Goal: Transaction & Acquisition: Purchase product/service

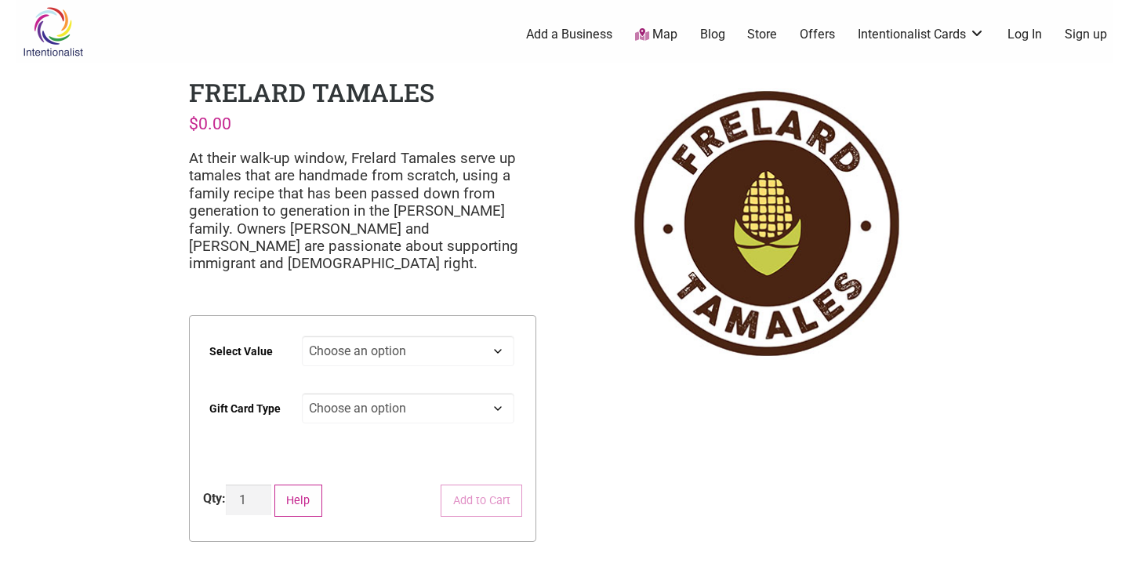
click at [433, 350] on select "Choose an option $25 $50 $100 $200 $500" at bounding box center [408, 351] width 213 height 31
select select "$200"
click at [409, 417] on select "Choose an option Physical" at bounding box center [408, 408] width 213 height 31
select select "Physical"
select select "$200"
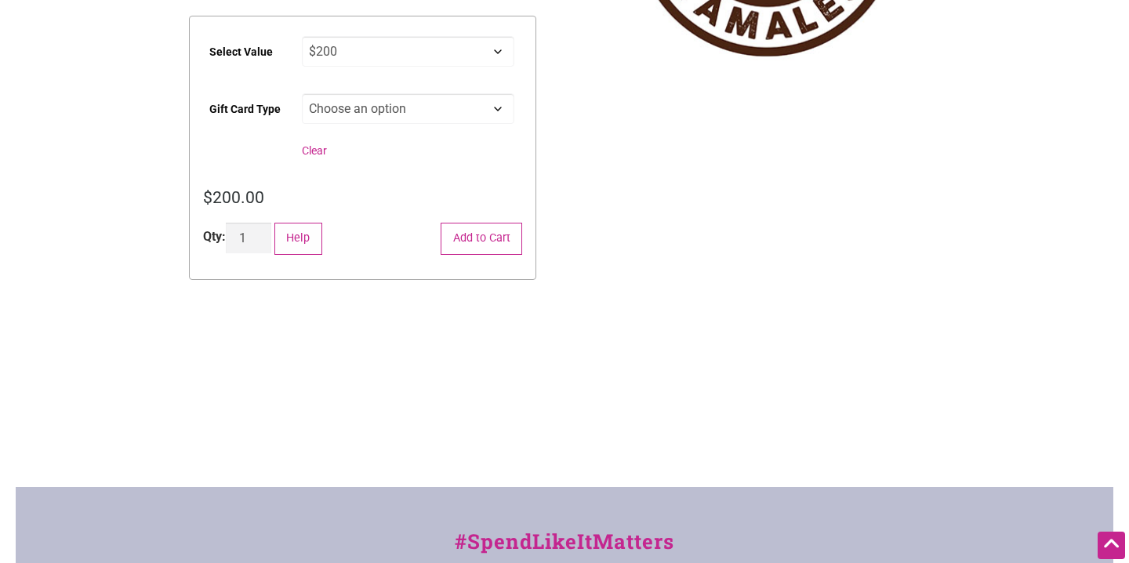
scroll to position [300, 0]
click at [485, 237] on button "Add to Cart" at bounding box center [482, 238] width 82 height 32
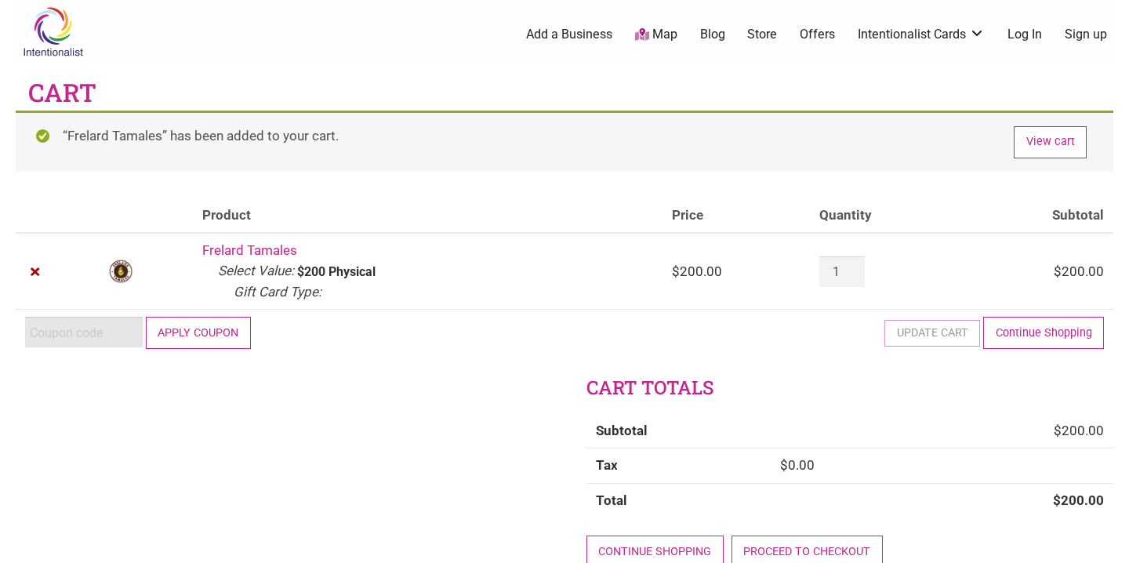
click at [77, 335] on input "Coupon:" at bounding box center [84, 332] width 118 height 31
paste input "2025JUNTOS"
type input "2025JUNTOS"
click at [169, 337] on button "Apply coupon" at bounding box center [198, 333] width 105 height 32
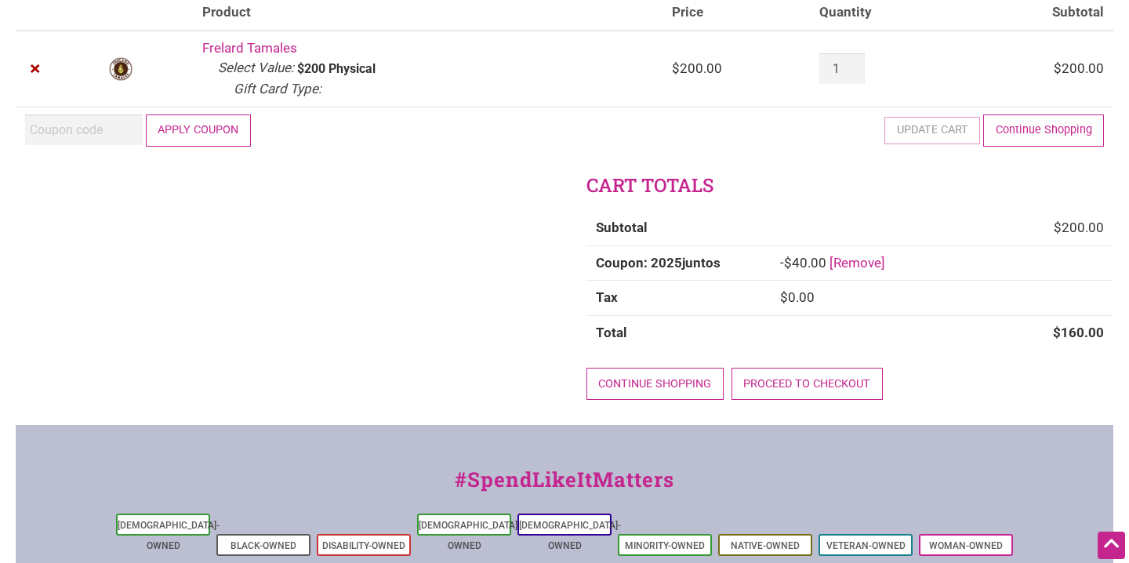
scroll to position [204, 0]
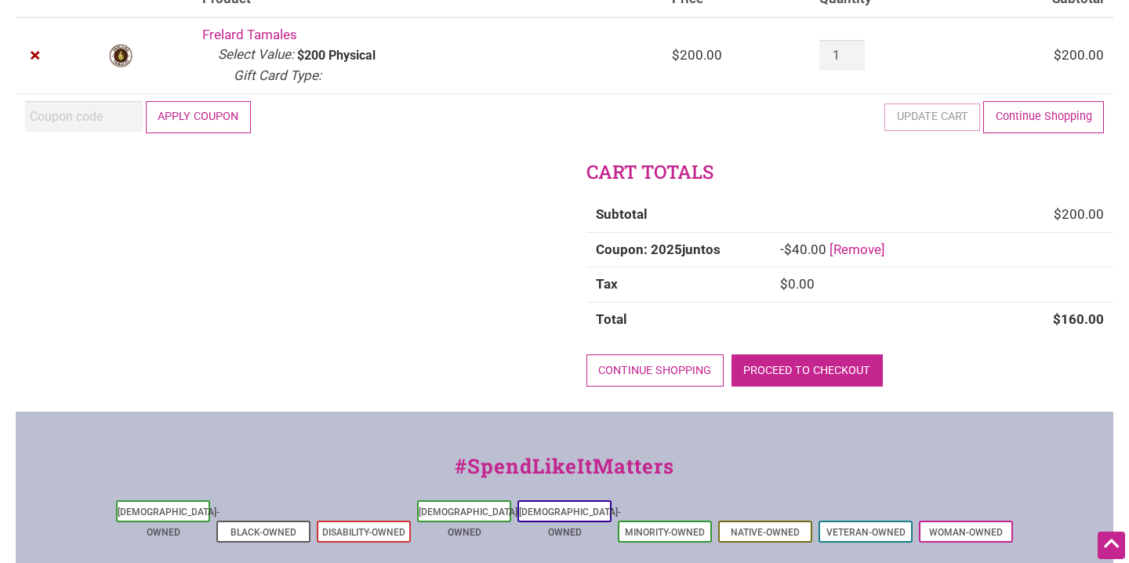
click at [783, 359] on link "Proceed to checkout" at bounding box center [807, 370] width 151 height 32
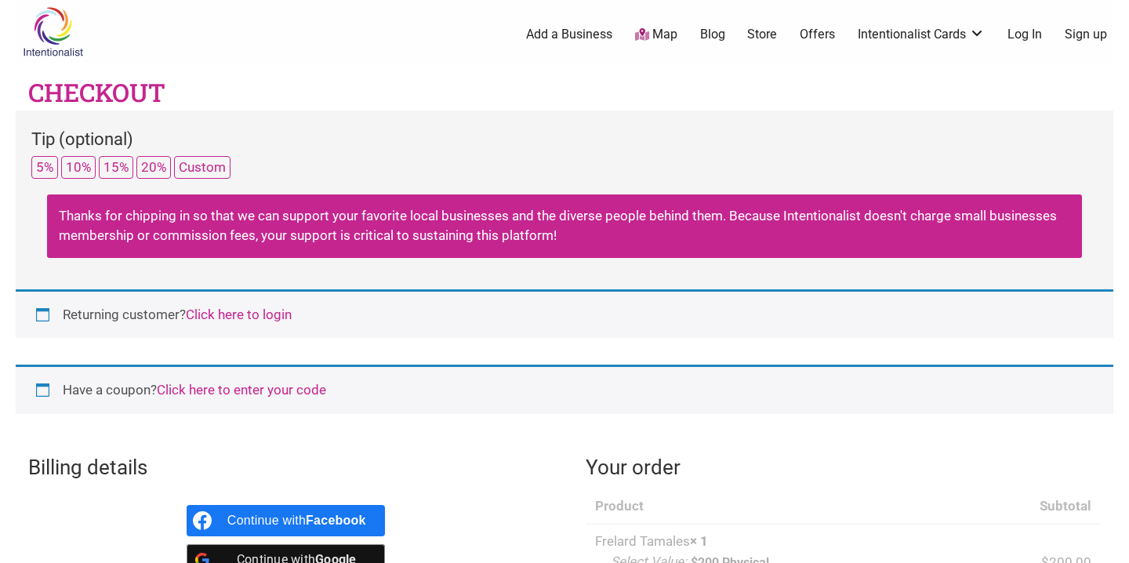
select select "WA"
click at [73, 162] on button "10%" at bounding box center [78, 167] width 35 height 23
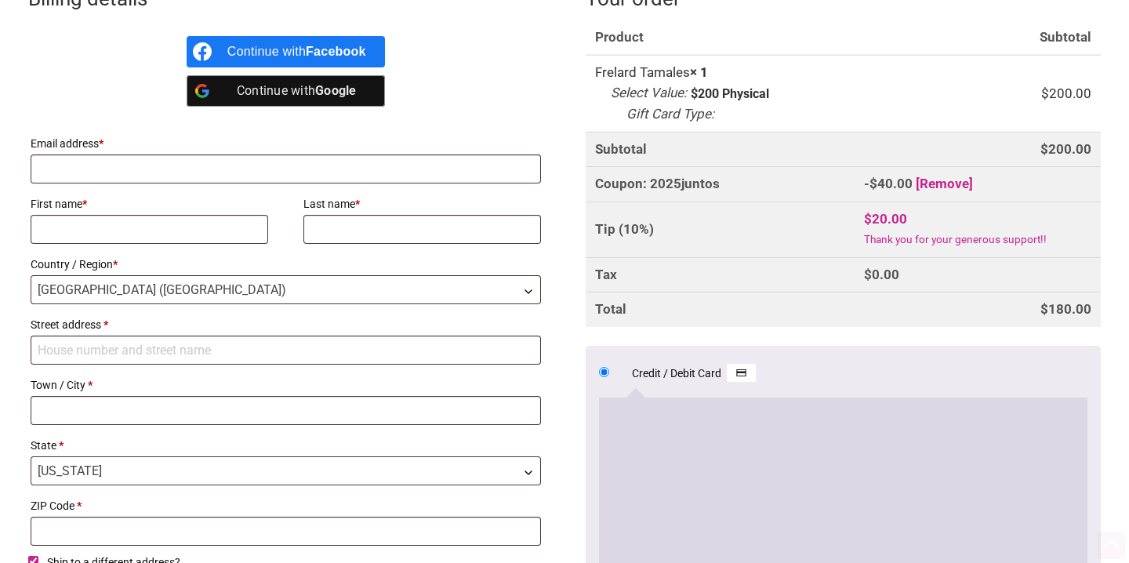
scroll to position [525, 0]
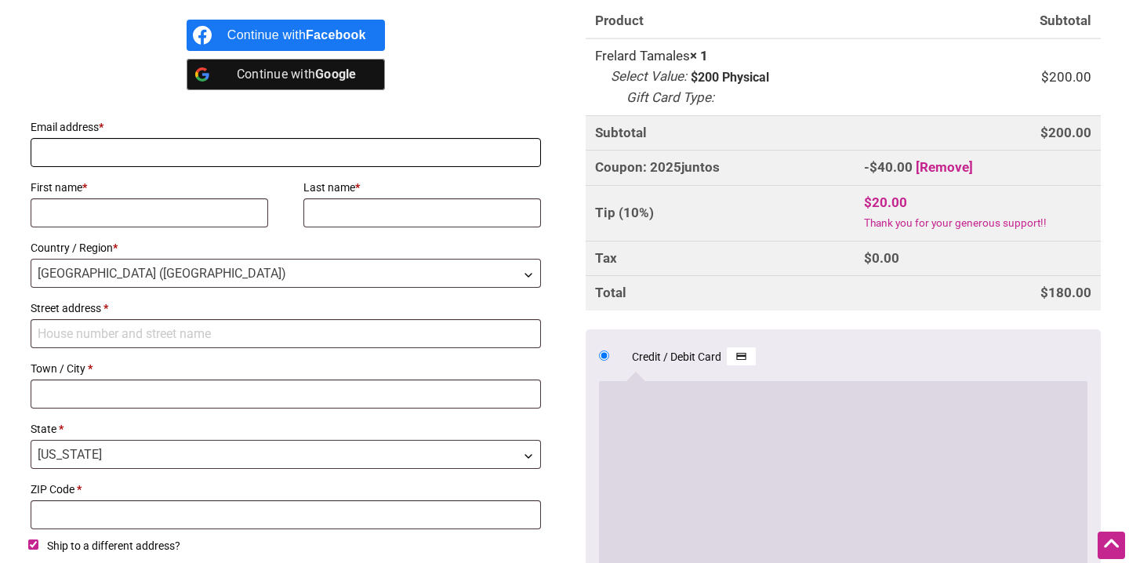
click at [75, 148] on input "Email address *" at bounding box center [286, 152] width 510 height 29
type input "morgan.howecobb@gmail.com"
type input "Morgan"
type input "Howe-Cobb"
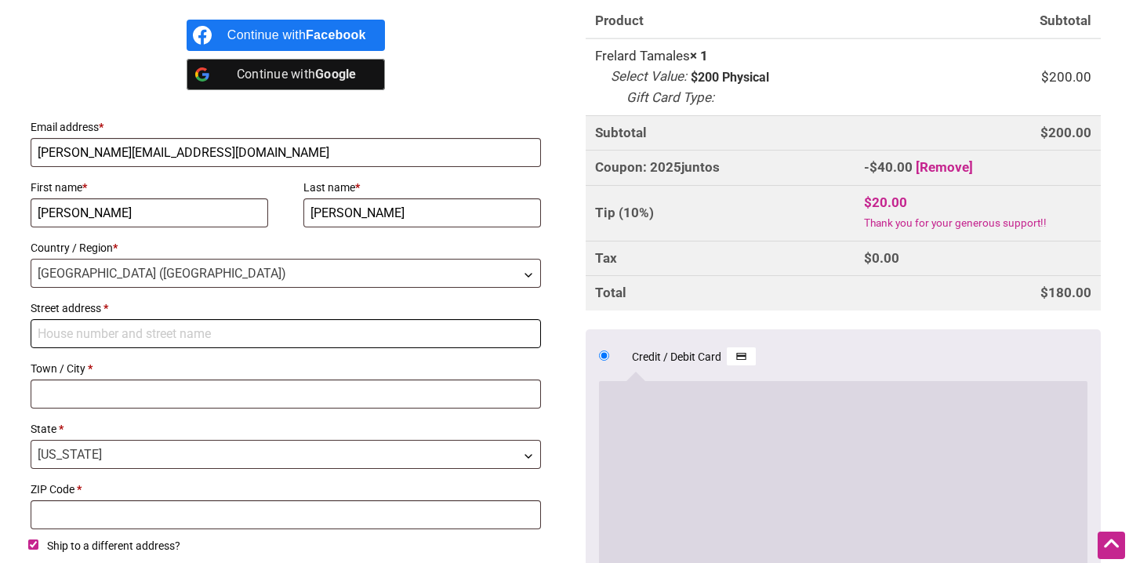
type input "1226 Birch Street"
type input "Bellingham"
type input "98229"
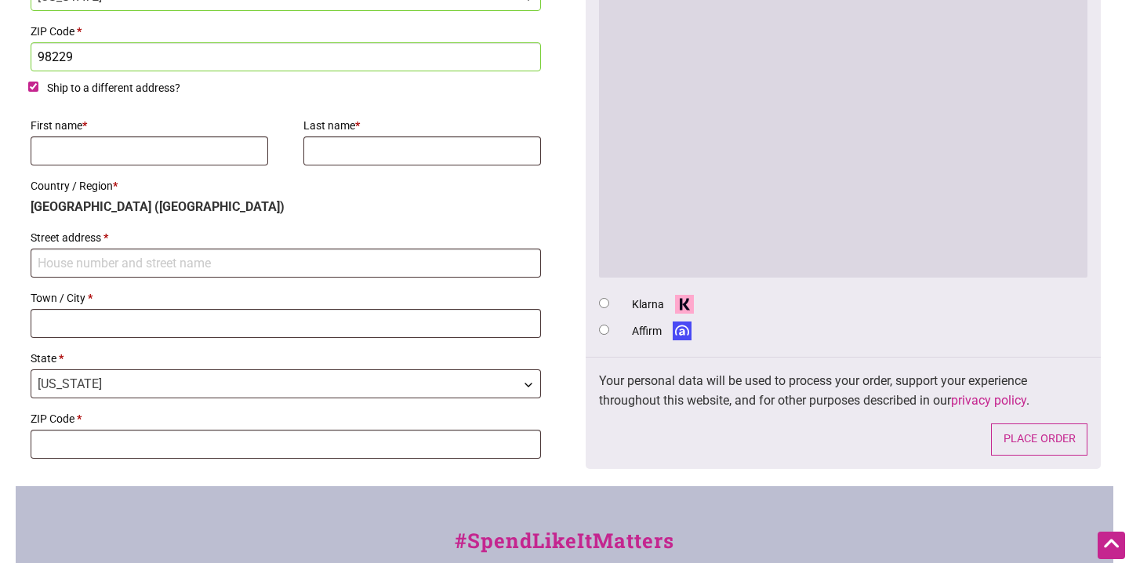
scroll to position [985, 0]
click at [53, 150] on input "First name *" at bounding box center [150, 149] width 238 height 29
type input "Morgan"
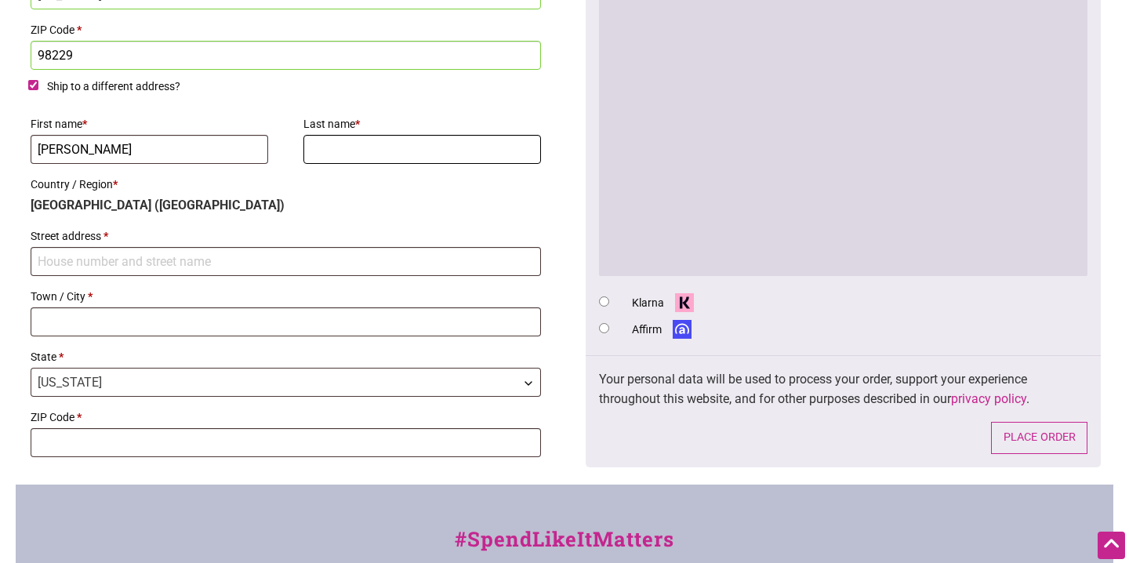
type input "Howe-Cobb"
type input "1226 Birch Street"
type input "Bellingham"
type input "98229"
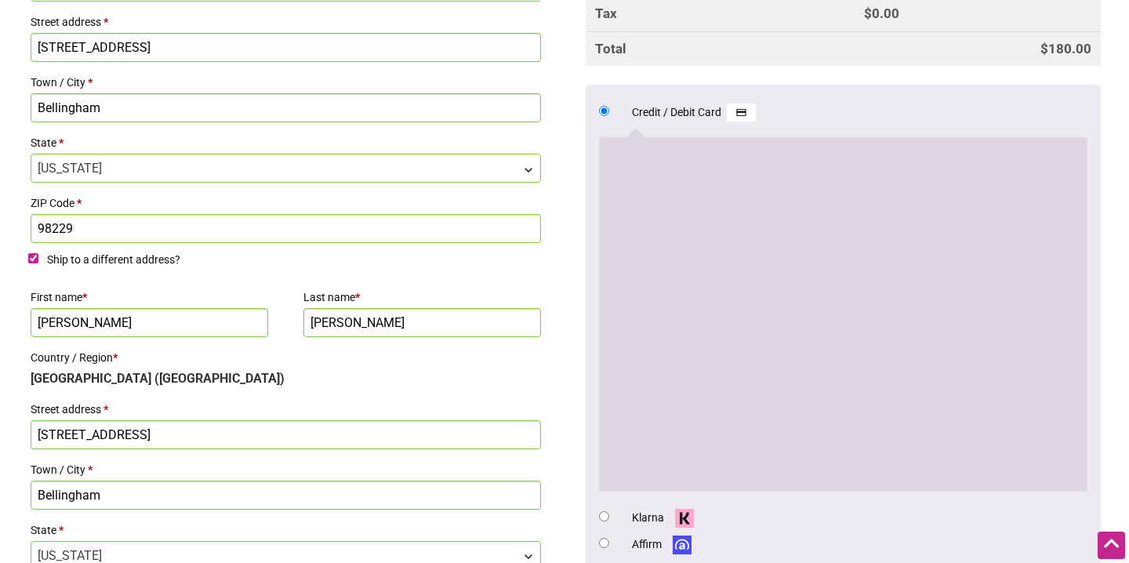
scroll to position [814, 0]
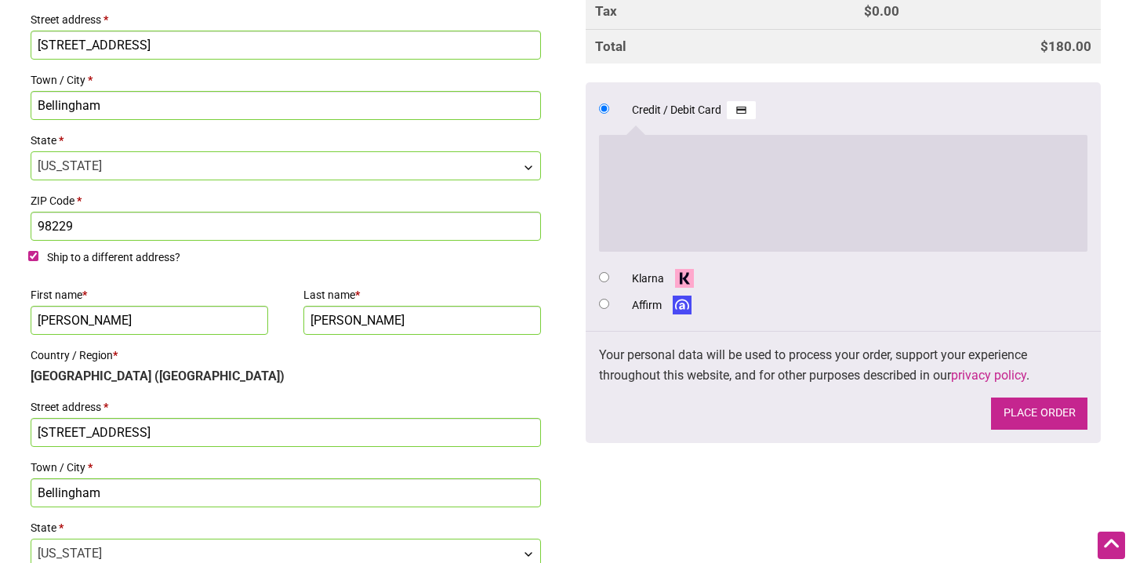
click at [1042, 417] on button "Place order" at bounding box center [1039, 414] width 96 height 32
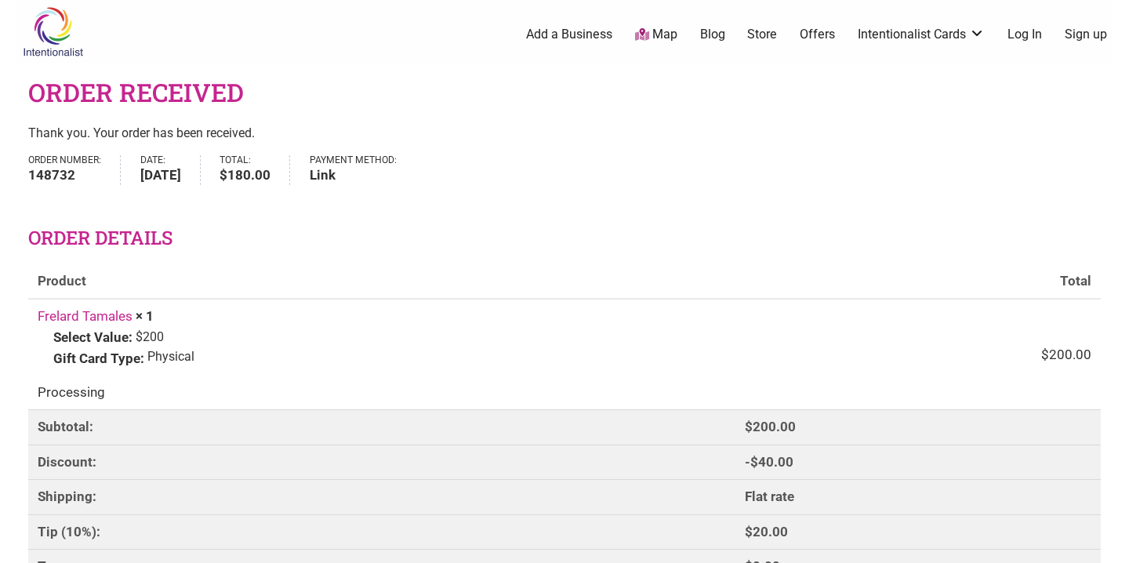
click at [1073, 35] on link "Sign up" at bounding box center [1086, 34] width 42 height 17
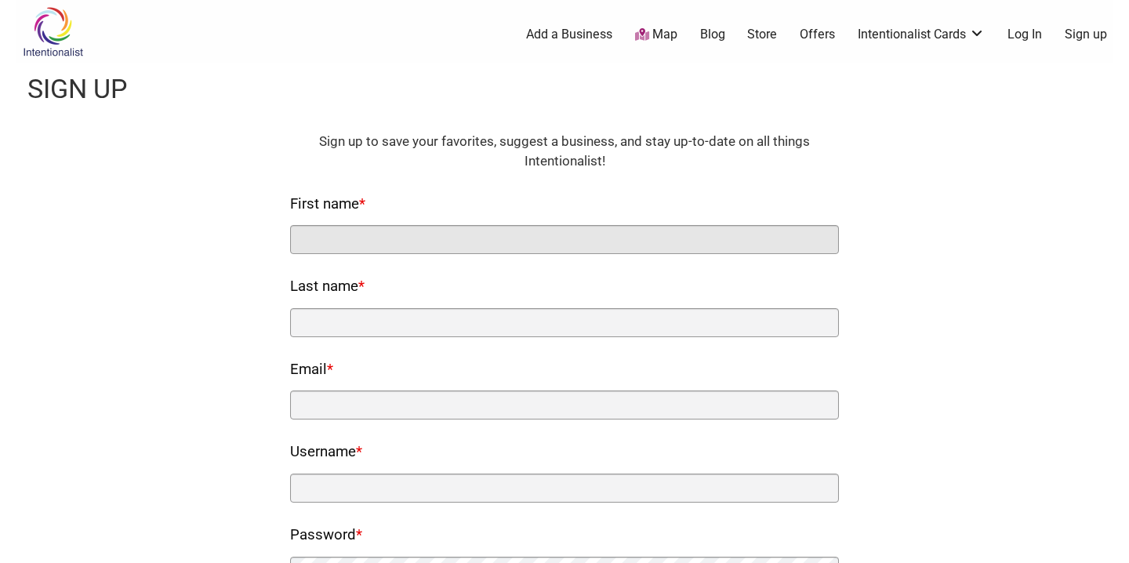
click at [332, 237] on input "First name *" at bounding box center [564, 239] width 549 height 29
type input "[PERSON_NAME]"
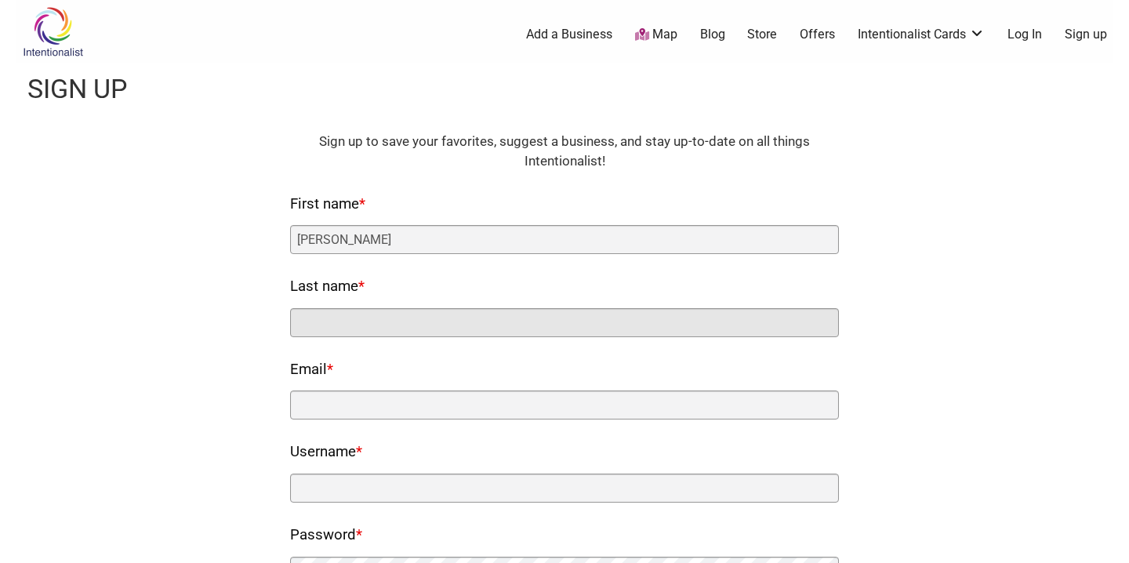
type input "[PERSON_NAME]"
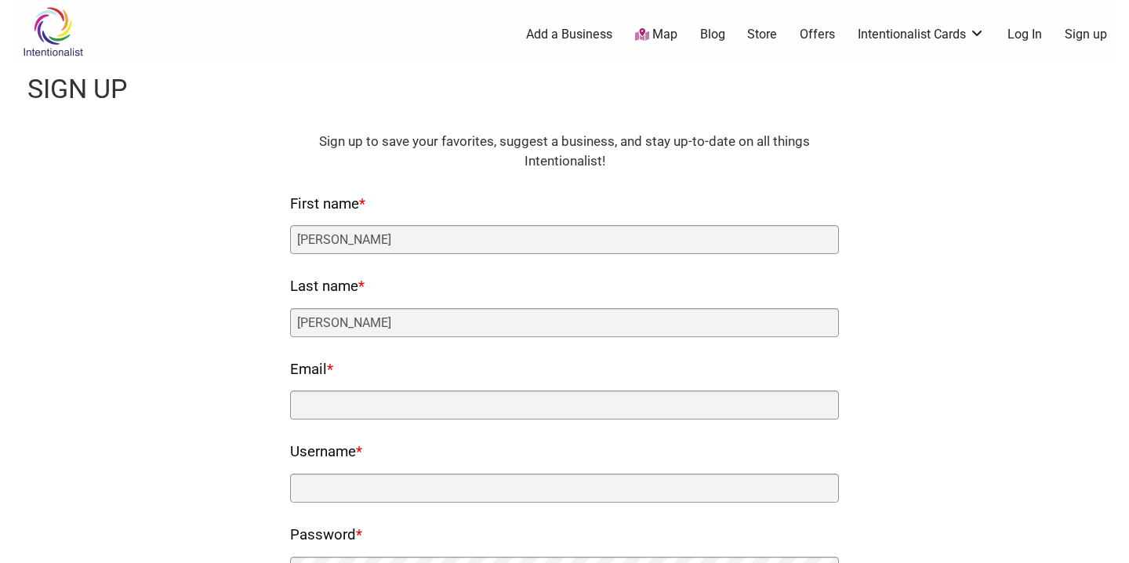
type input "[PERSON_NAME][EMAIL_ADDRESS][DOMAIN_NAME]"
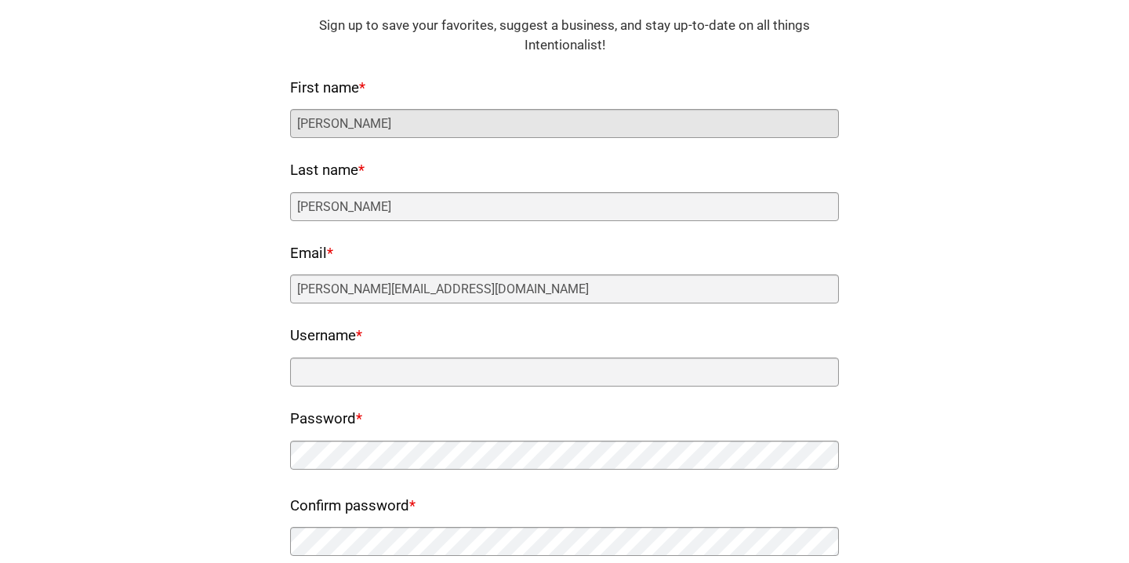
scroll to position [140, 0]
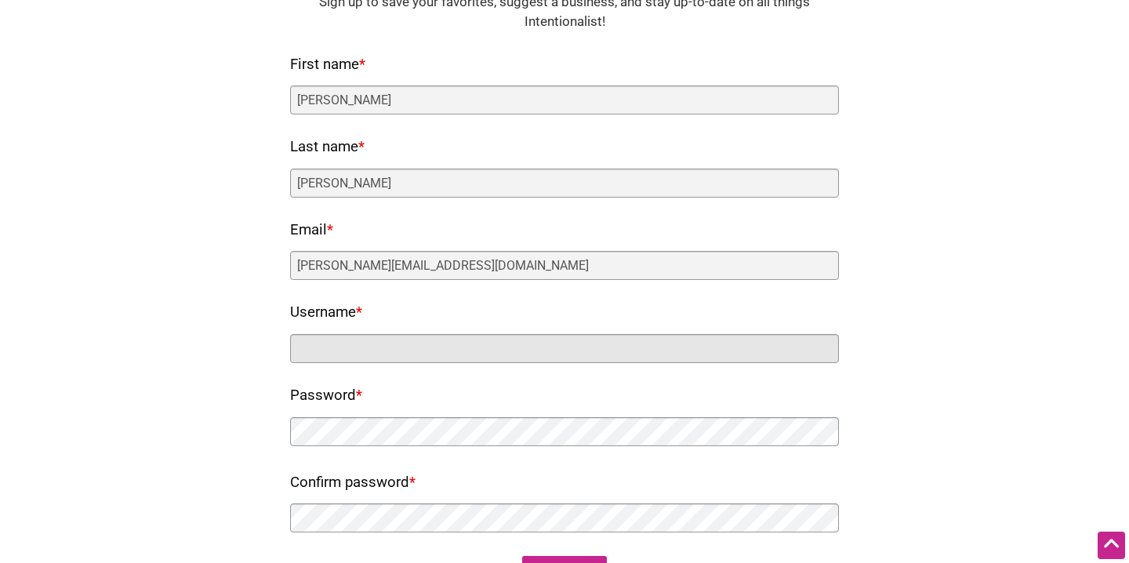
click at [316, 356] on input "Username *" at bounding box center [564, 348] width 549 height 29
type input "peachy4u"
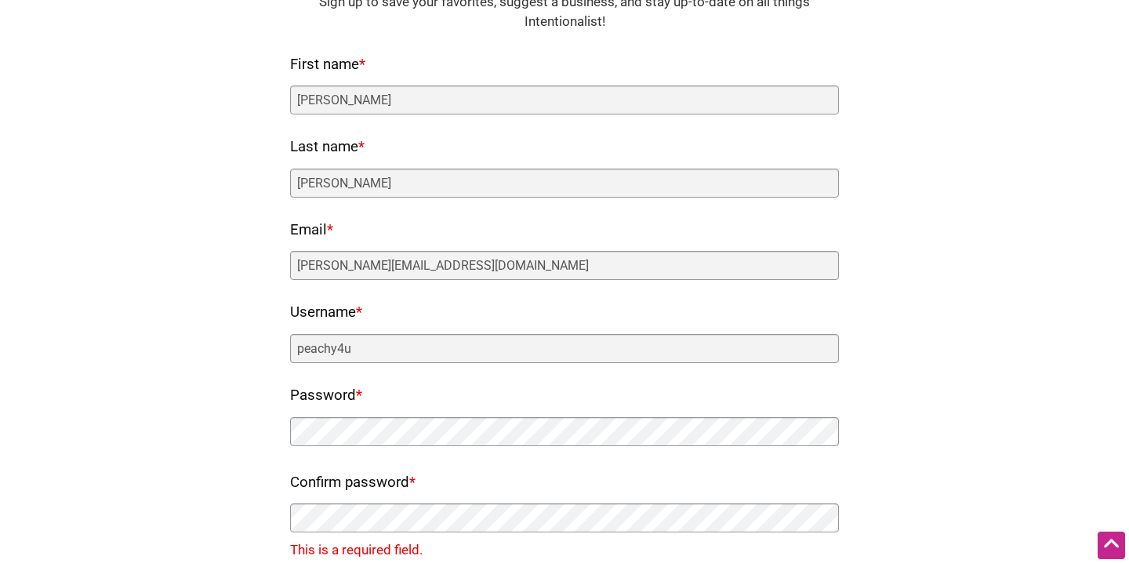
click at [198, 408] on div "Fields marked with an * are required HTML Sign up to save your favorites, sugge…" at bounding box center [564, 321] width 1066 height 659
click at [194, 445] on div "Fields marked with an * are required HTML Sign up to save your favorites, sugge…" at bounding box center [564, 331] width 1066 height 678
click at [279, 412] on div "Fields marked with an * are required HTML Sign up to save your favorites, sugge…" at bounding box center [564, 331] width 1066 height 678
click at [282, 414] on div "Fields marked with an * are required HTML Sign up to save your favorites, sugge…" at bounding box center [564, 331] width 1066 height 678
click at [265, 514] on div "Fields marked with an * are required HTML Sign up to save your favorites, sugge…" at bounding box center [564, 331] width 1066 height 678
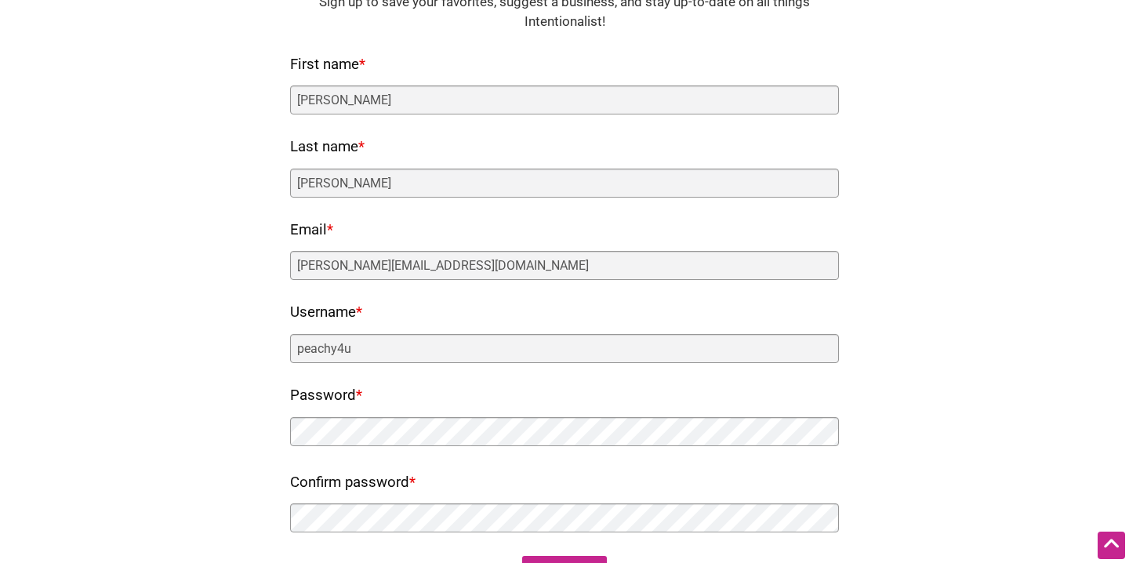
click at [195, 496] on div "Fields marked with an * are required HTML Sign up to save your favorites, sugge…" at bounding box center [564, 289] width 1066 height 595
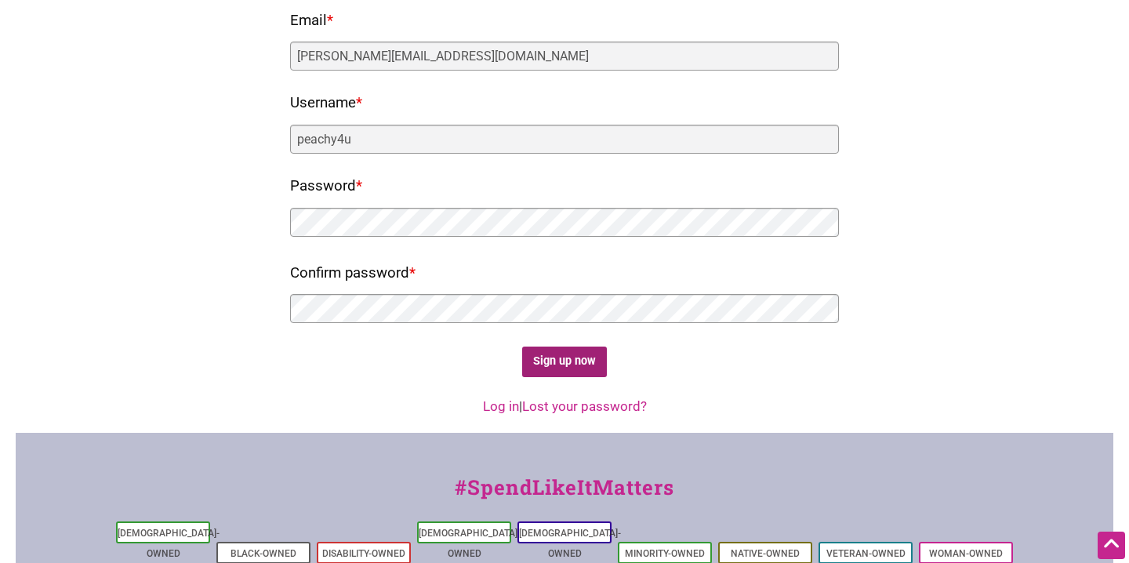
click at [561, 365] on input "Sign up now" at bounding box center [564, 362] width 85 height 31
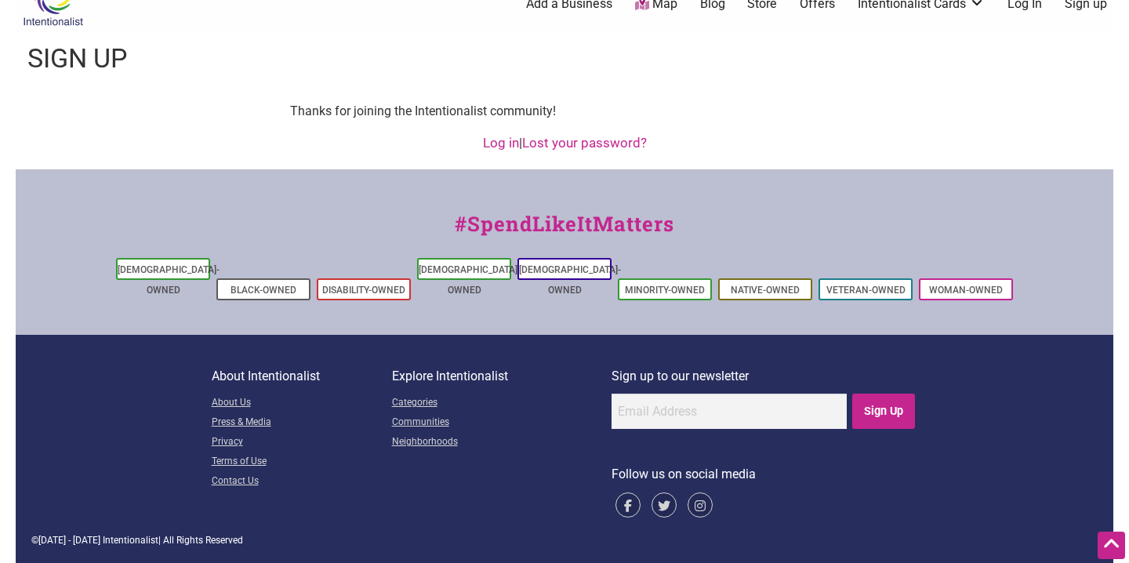
scroll to position [0, 0]
